Goal: Contribute content

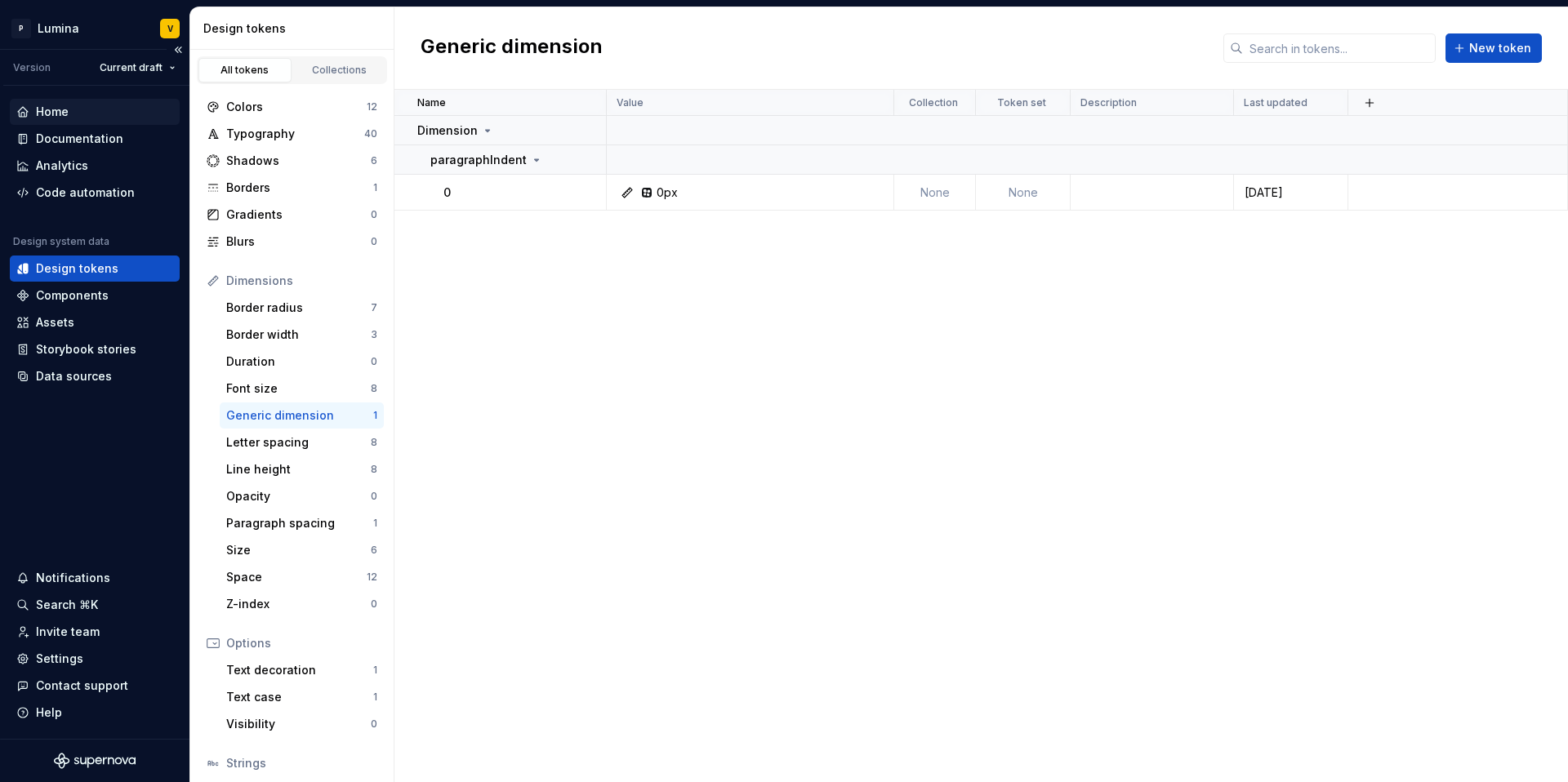
scroll to position [112, 0]
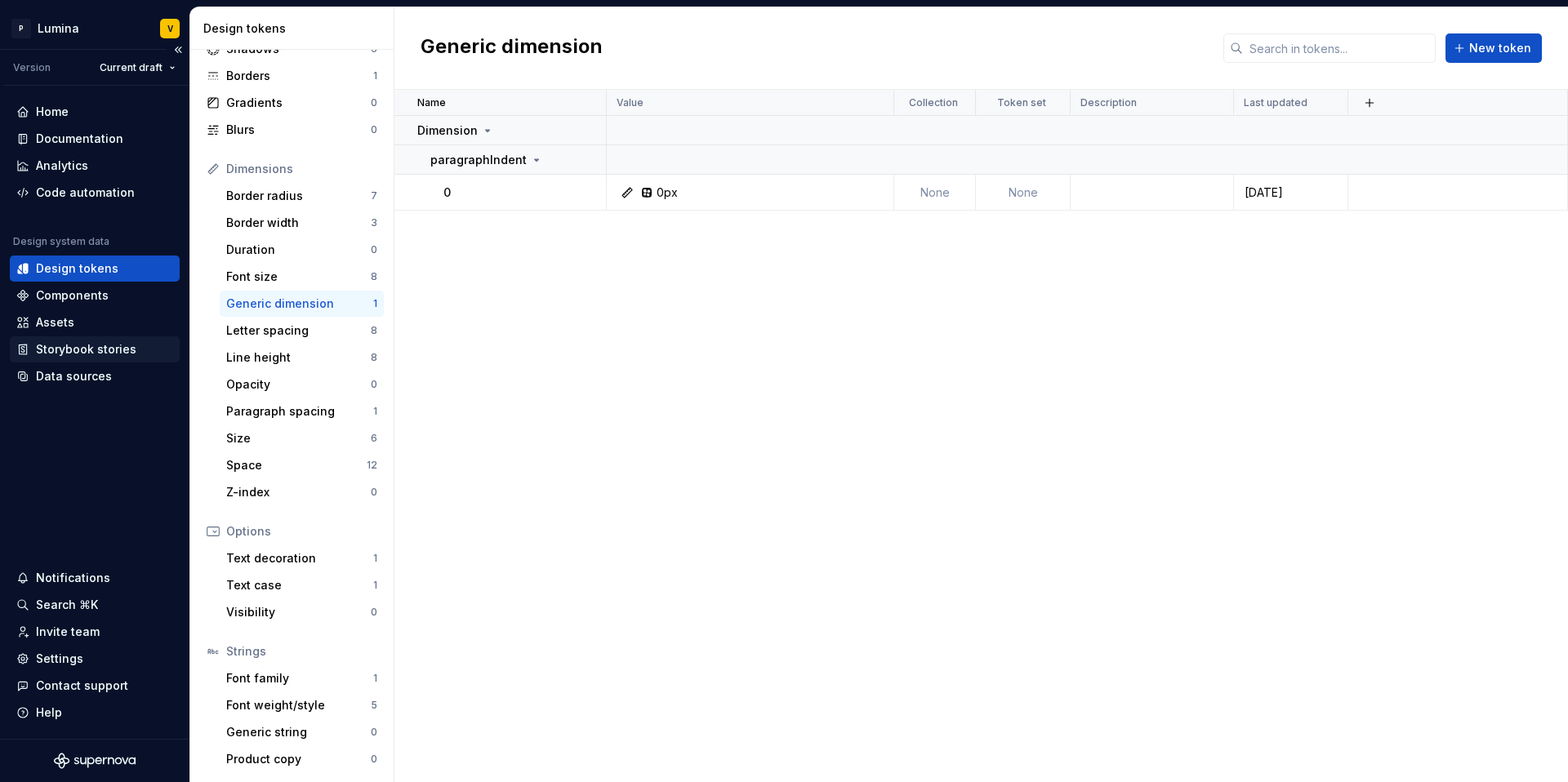
click at [57, 351] on div "Storybook stories" at bounding box center [86, 349] width 101 height 16
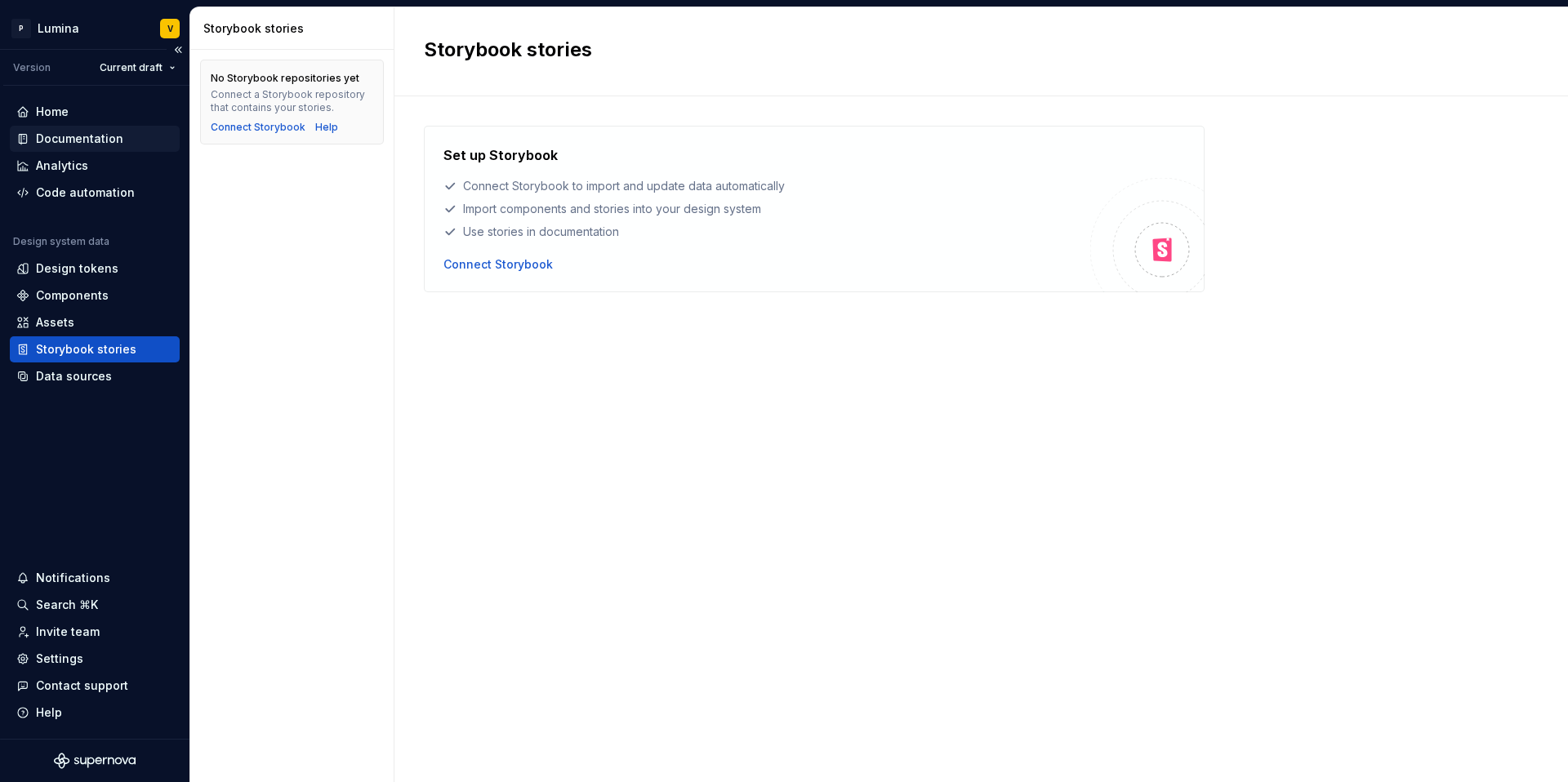
click at [77, 130] on div "Documentation" at bounding box center [94, 139] width 170 height 26
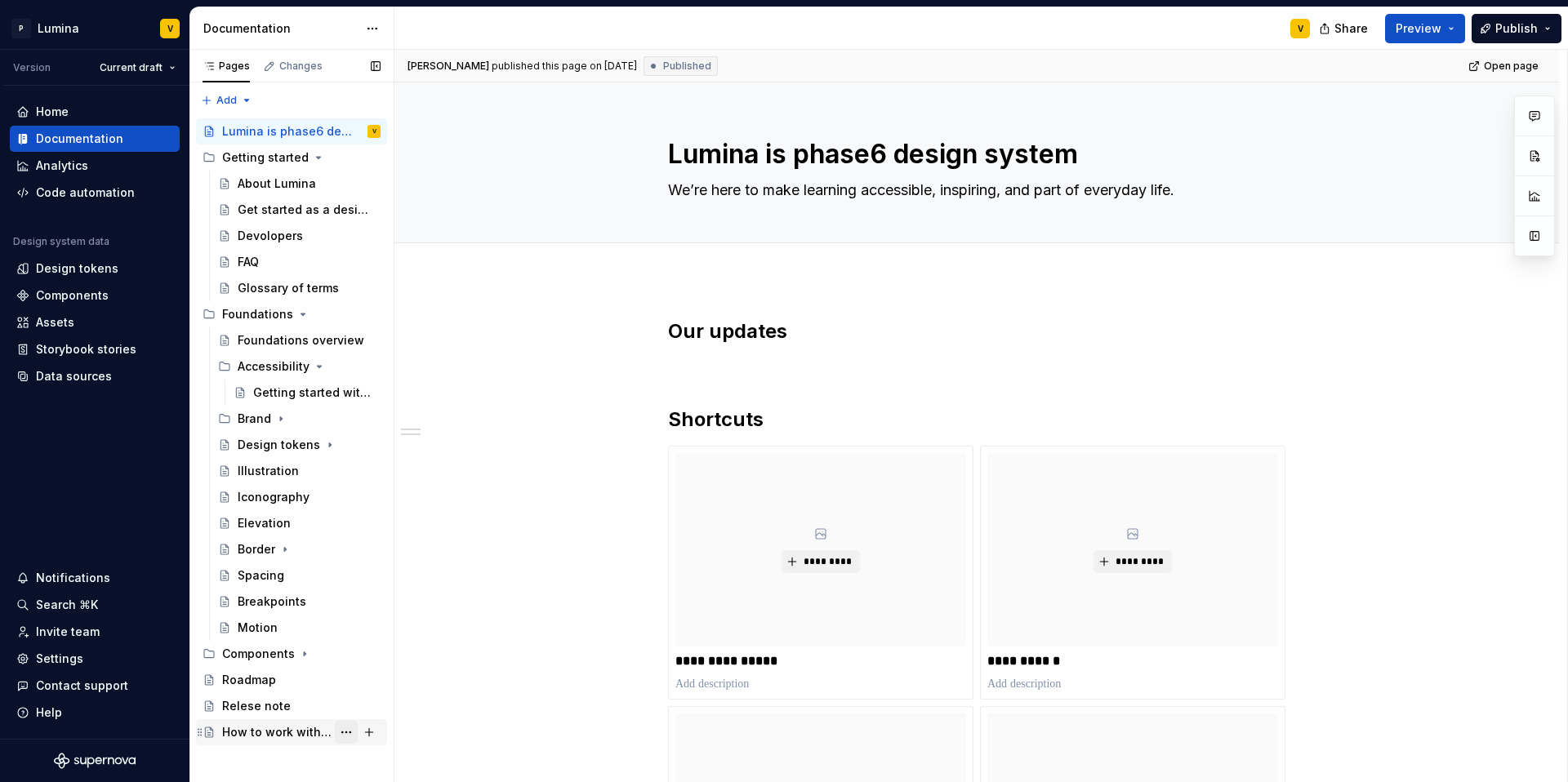
click at [335, 735] on button "Page tree" at bounding box center [346, 732] width 23 height 23
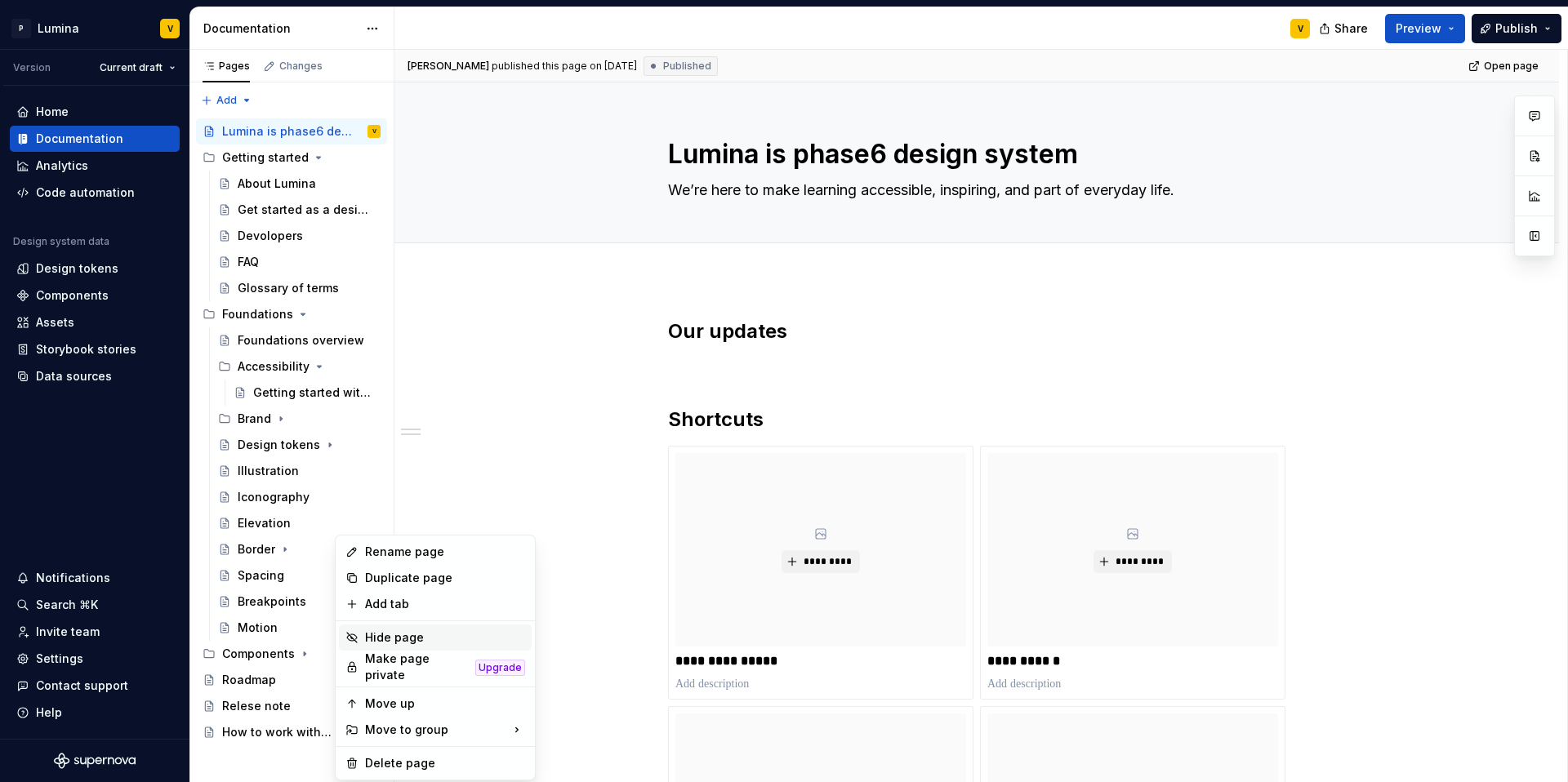
click at [408, 636] on div "Hide page" at bounding box center [445, 637] width 160 height 16
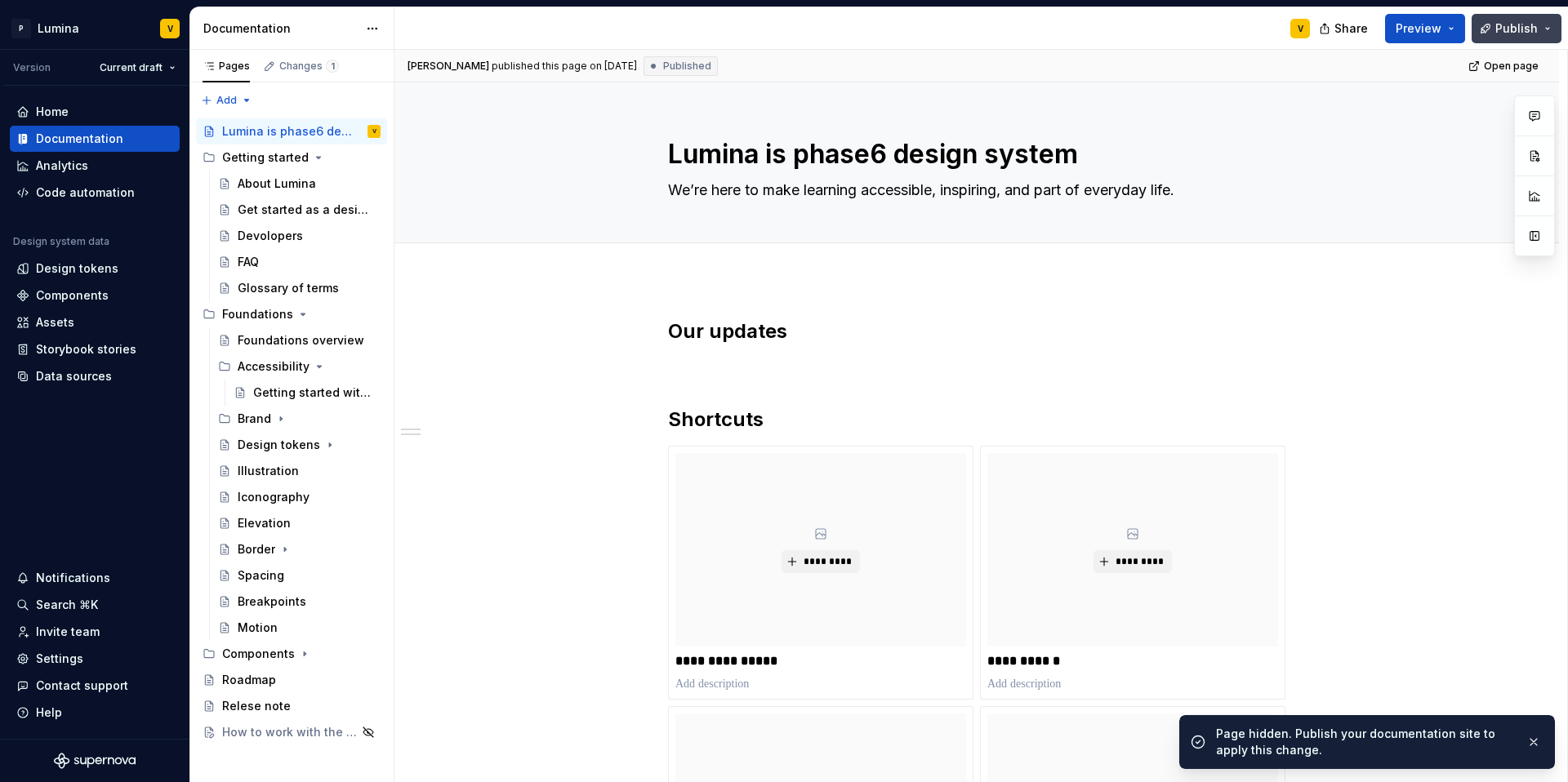
click at [1534, 35] on span "Publish" at bounding box center [1516, 28] width 42 height 16
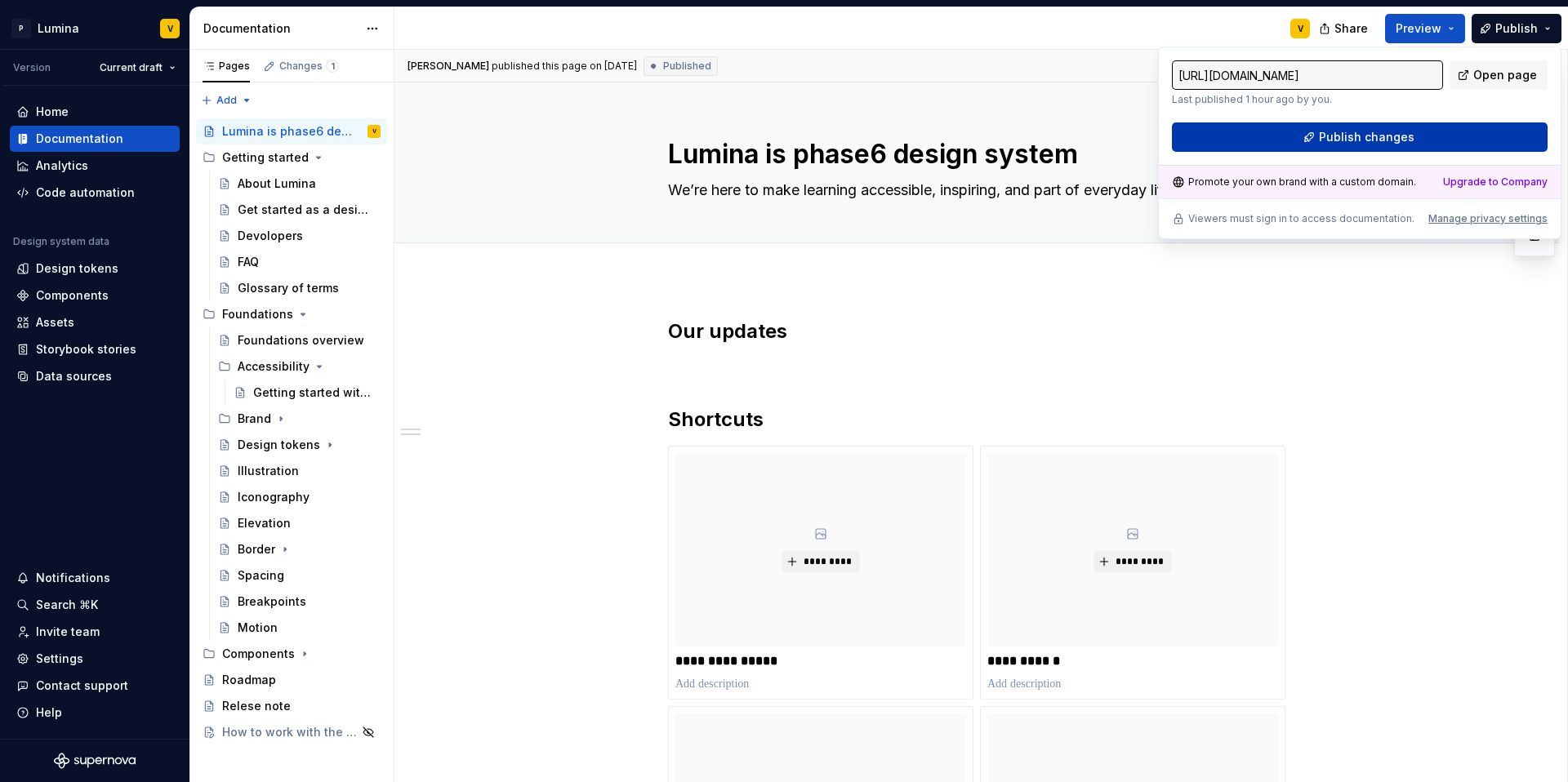
click at [1366, 136] on span "Publish changes" at bounding box center [1366, 137] width 96 height 16
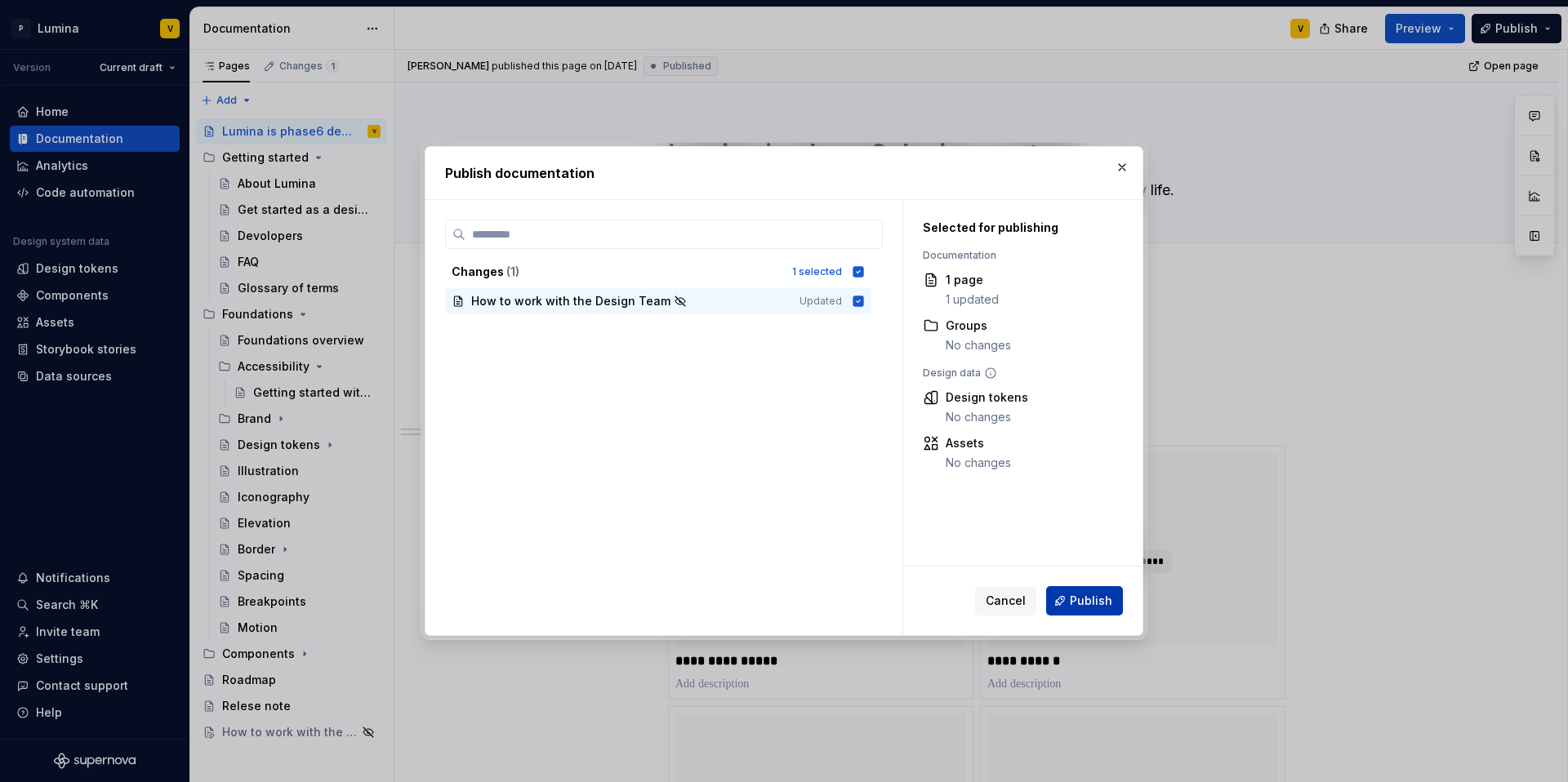
click at [1074, 604] on span "Publish" at bounding box center [1091, 600] width 42 height 16
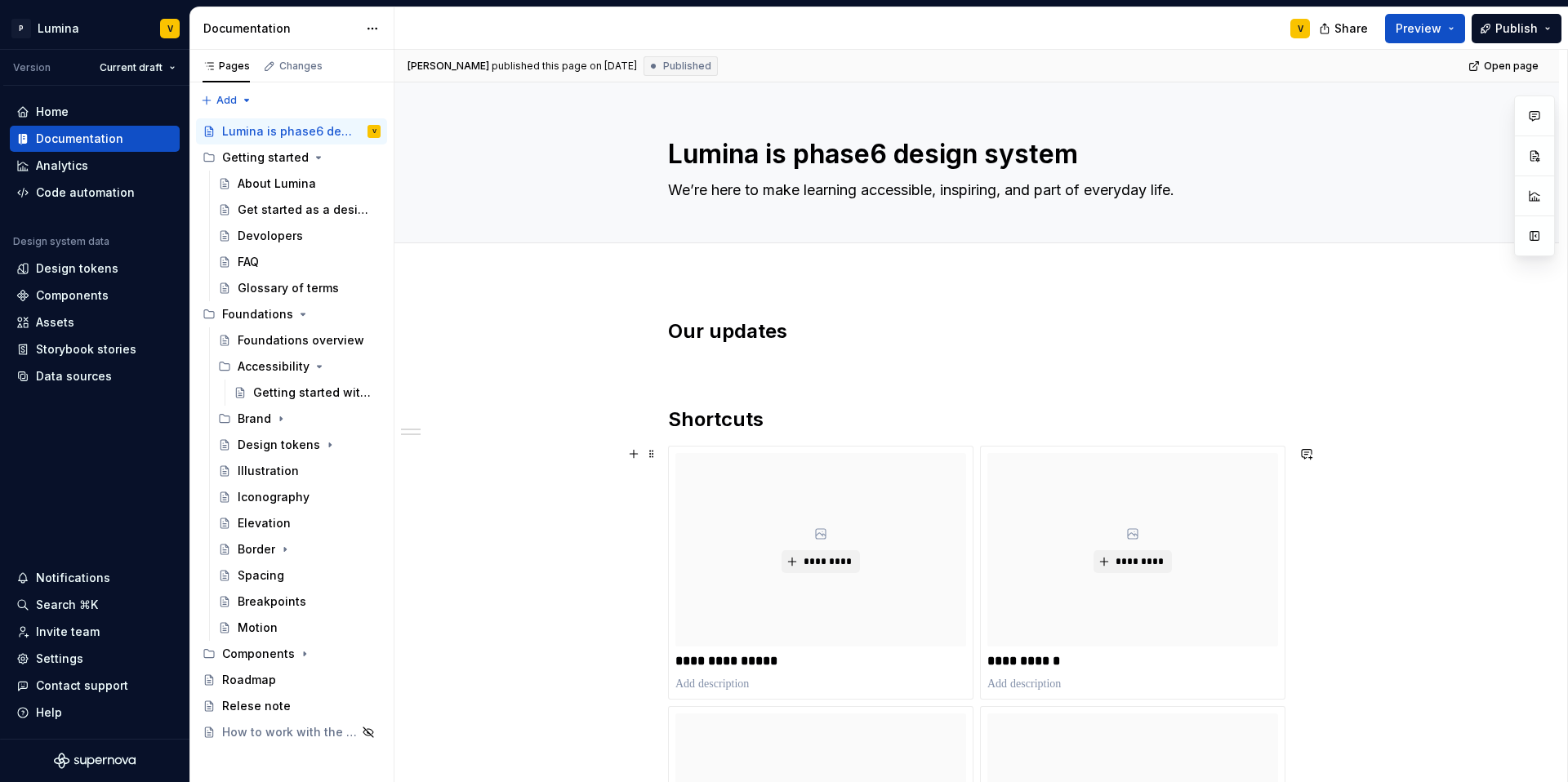
type textarea "*"
click at [75, 110] on div "Home" at bounding box center [95, 111] width 157 height 16
